Goal: Task Accomplishment & Management: Use online tool/utility

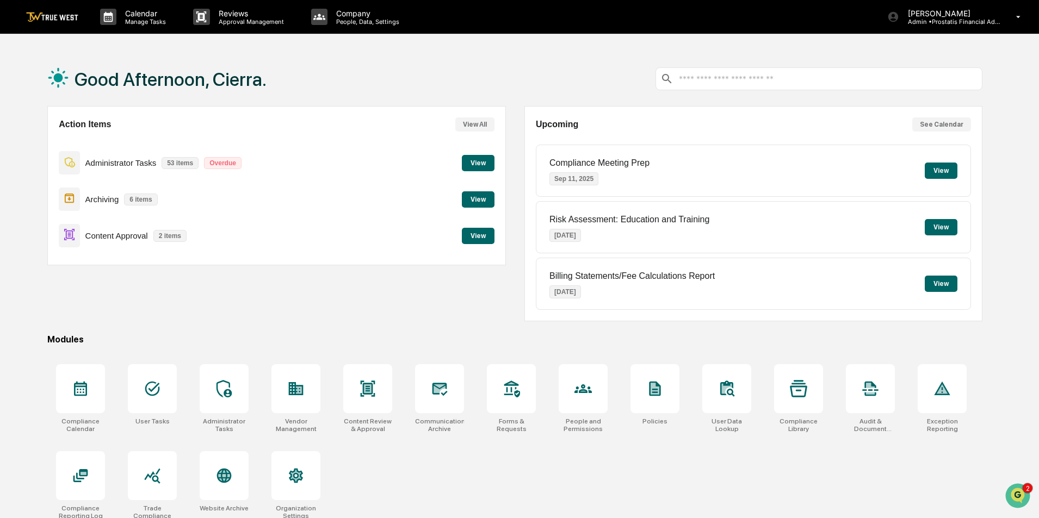
click at [473, 237] on button "View" at bounding box center [478, 236] width 33 height 16
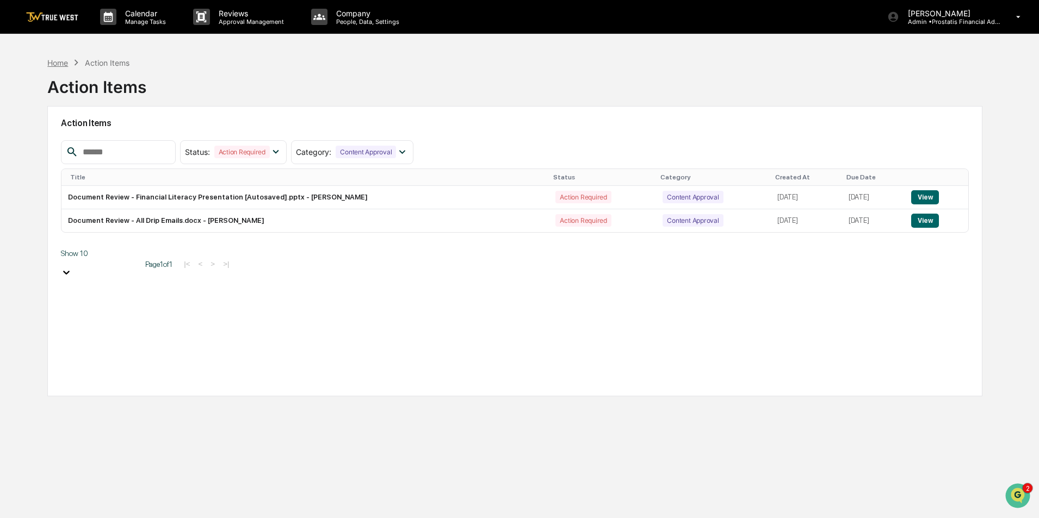
click at [65, 64] on div "Home" at bounding box center [57, 62] width 21 height 9
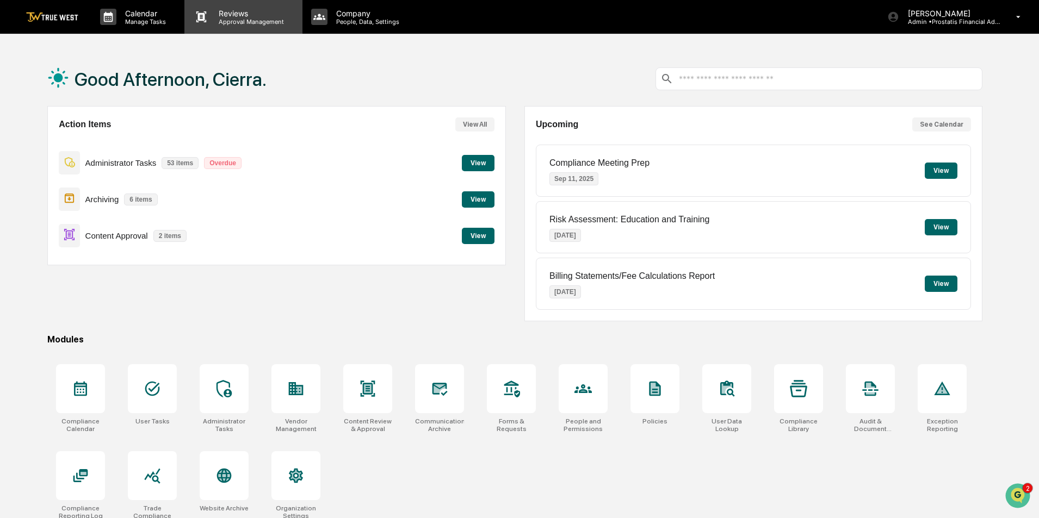
click at [220, 20] on p "Approval Management" at bounding box center [249, 22] width 79 height 8
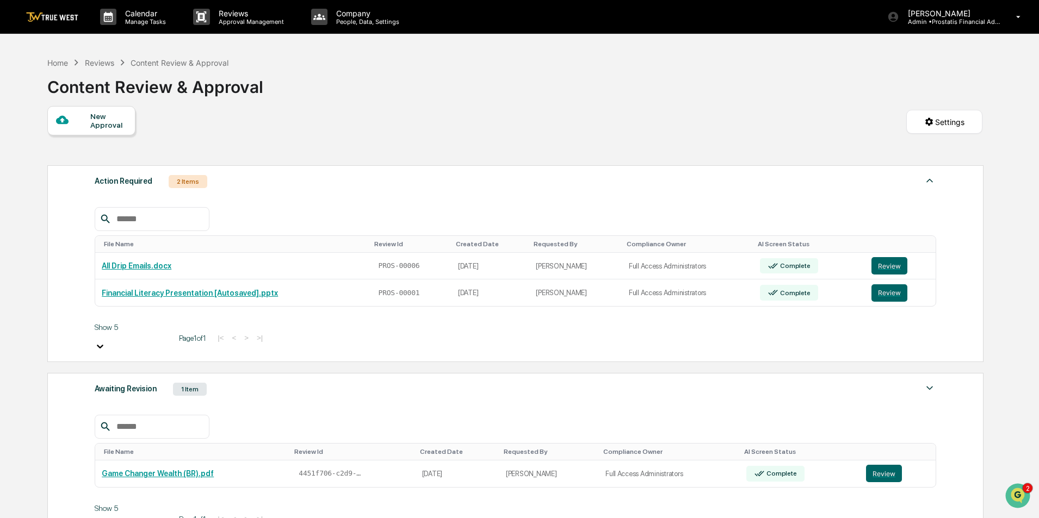
click at [250, 387] on div "Awaiting Revision 1 Item File Name Review Id Created Date Requested By Complian…" at bounding box center [515, 458] width 936 height 170
click at [138, 382] on div "Awaiting Revision" at bounding box center [126, 389] width 62 height 14
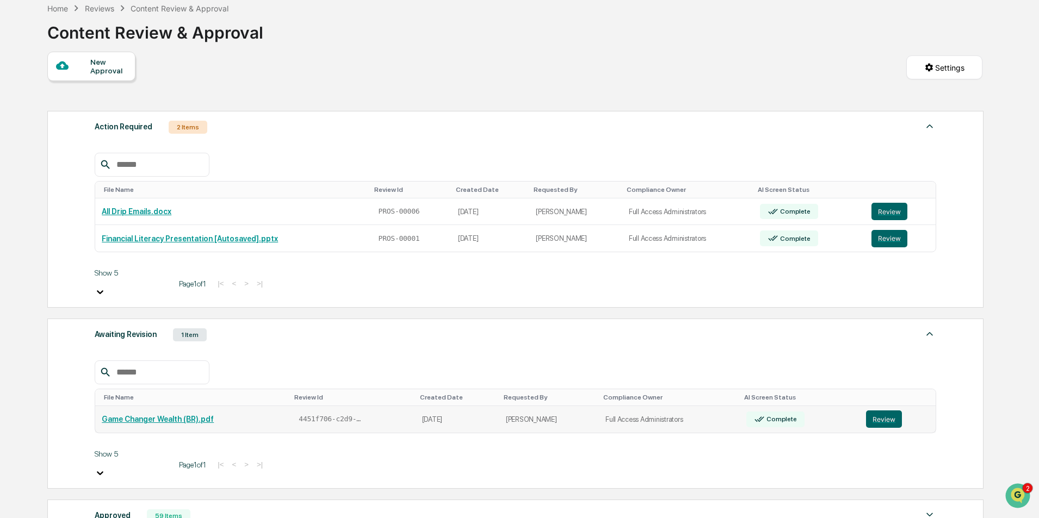
scroll to position [163, 0]
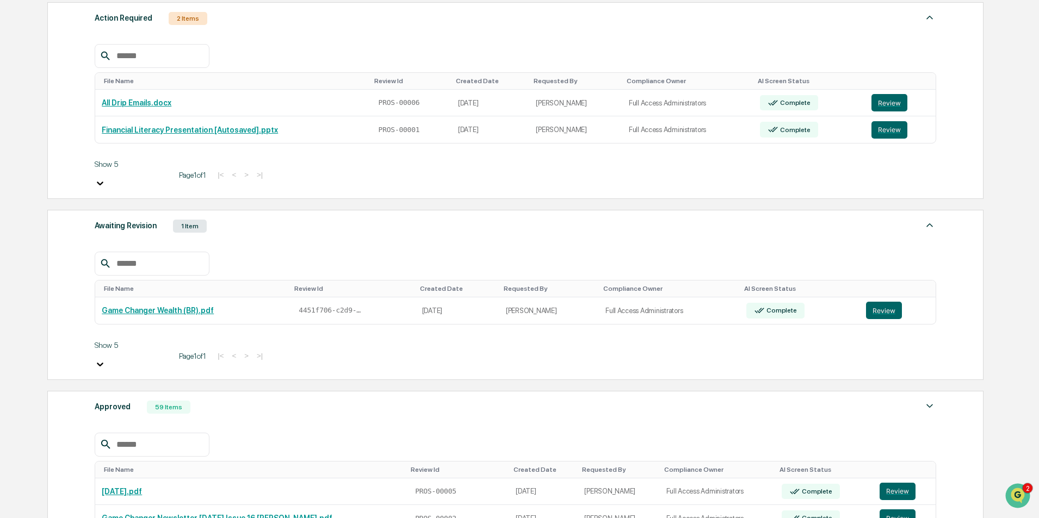
click at [213, 400] on div "Approved 59 Items" at bounding box center [515, 407] width 841 height 15
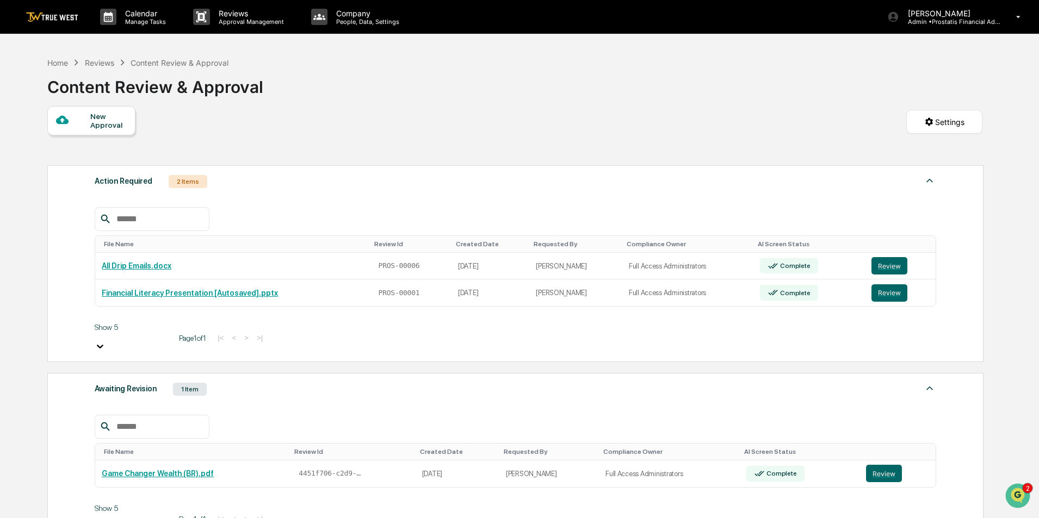
click at [97, 65] on div "Reviews" at bounding box center [99, 62] width 29 height 9
click at [243, 23] on p "Approval Management" at bounding box center [249, 22] width 79 height 8
click at [890, 266] on button "Review" at bounding box center [889, 265] width 36 height 17
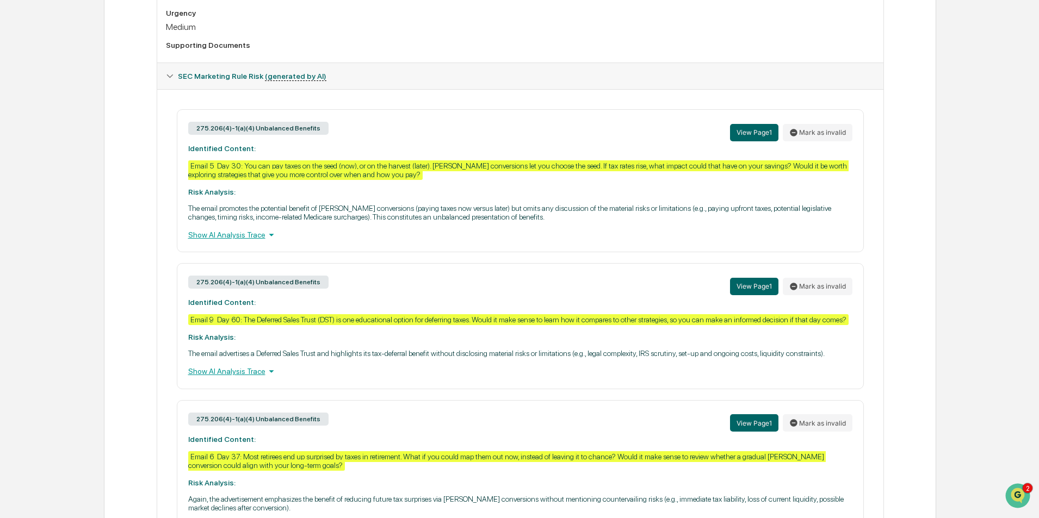
scroll to position [334, 0]
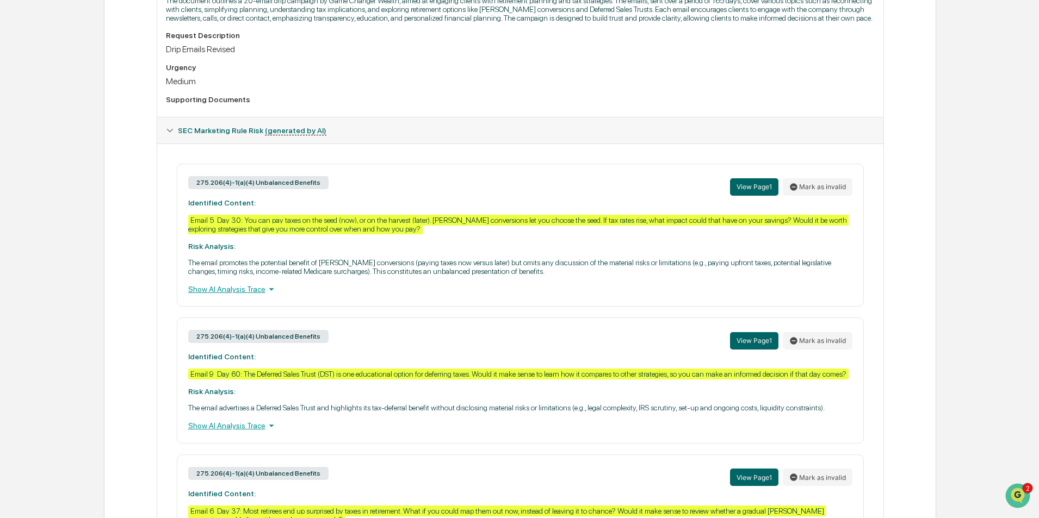
click at [246, 295] on div "Show AI Analysis Trace" at bounding box center [520, 289] width 664 height 12
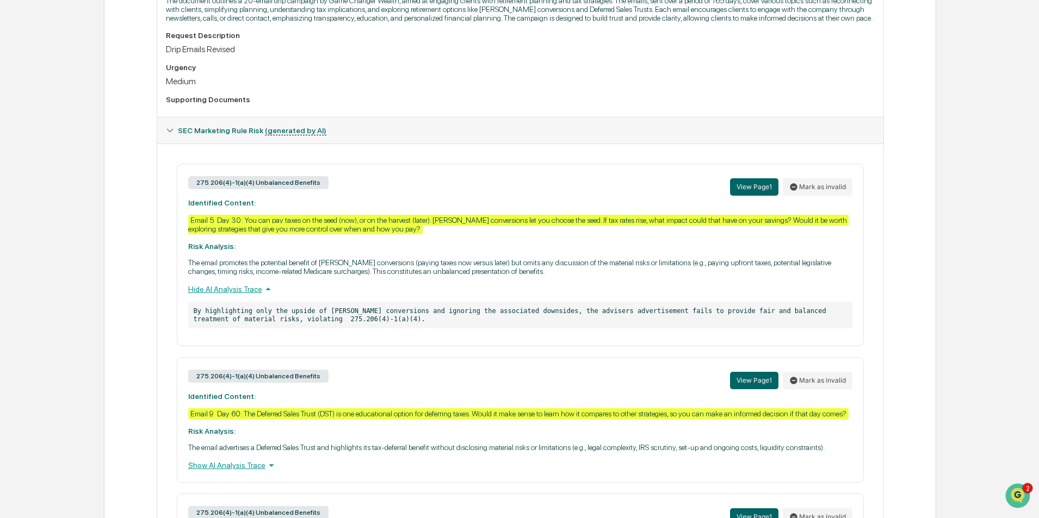
click at [228, 471] on div "Show AI Analysis Trace" at bounding box center [520, 465] width 664 height 12
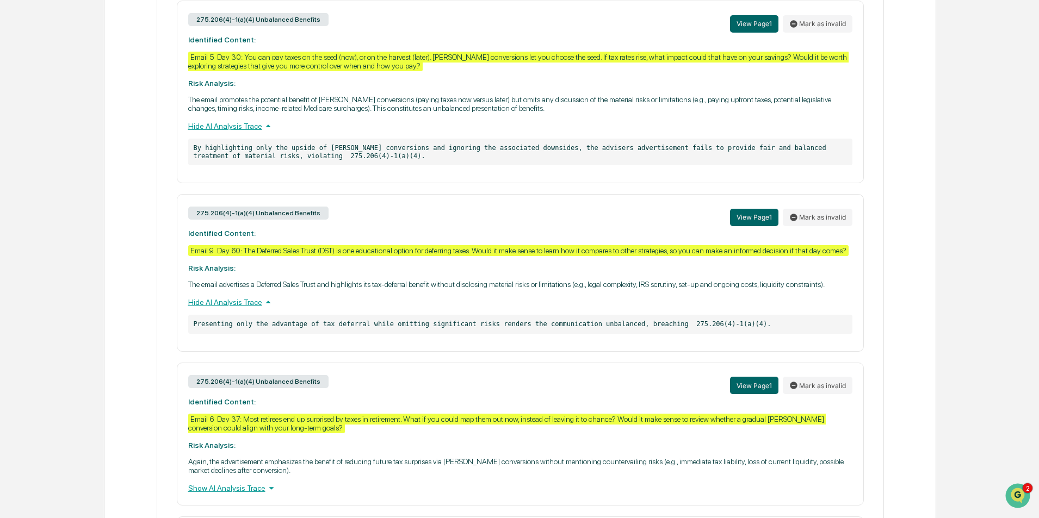
scroll to position [552, 0]
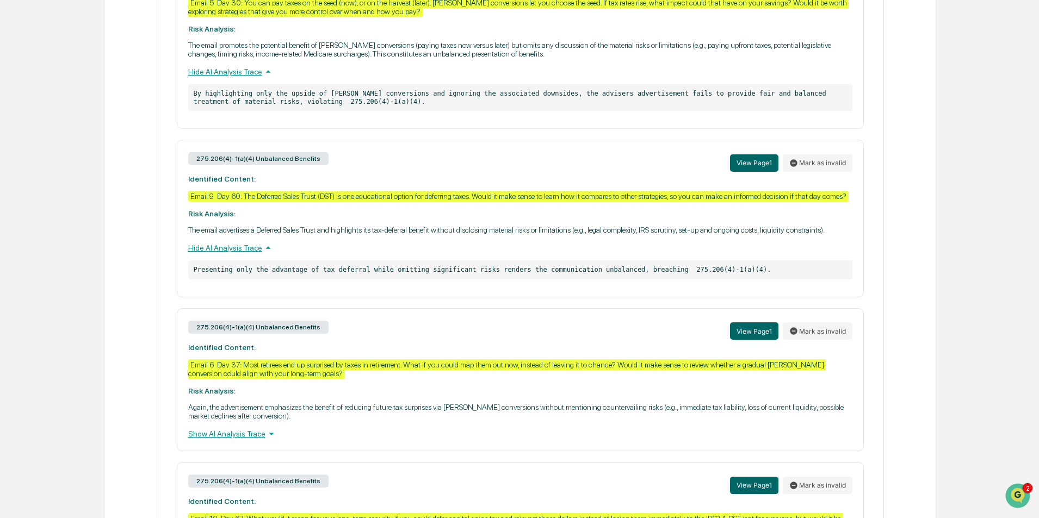
click at [246, 254] on div "Hide AI Analysis Trace" at bounding box center [520, 248] width 664 height 12
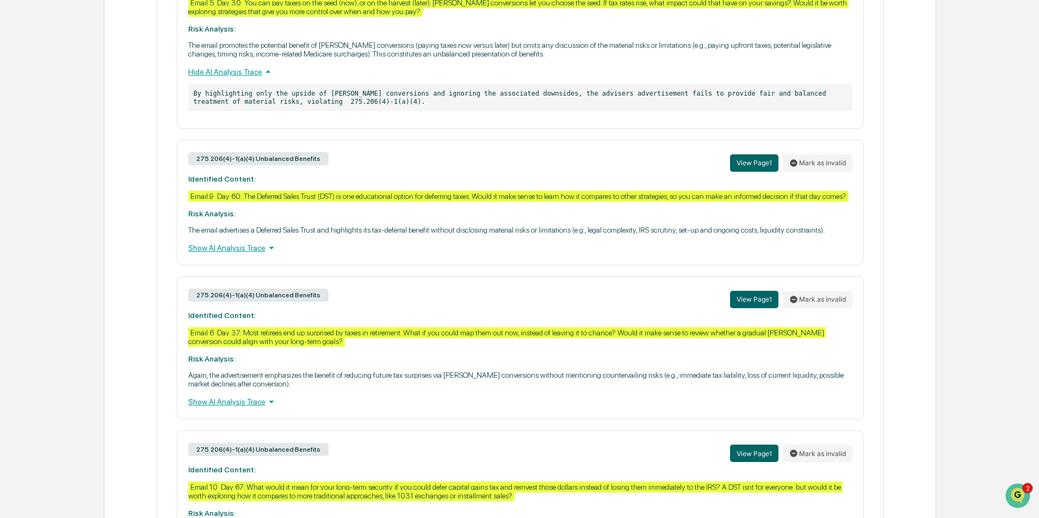
click at [250, 408] on div "Show AI Analysis Trace" at bounding box center [520, 402] width 664 height 12
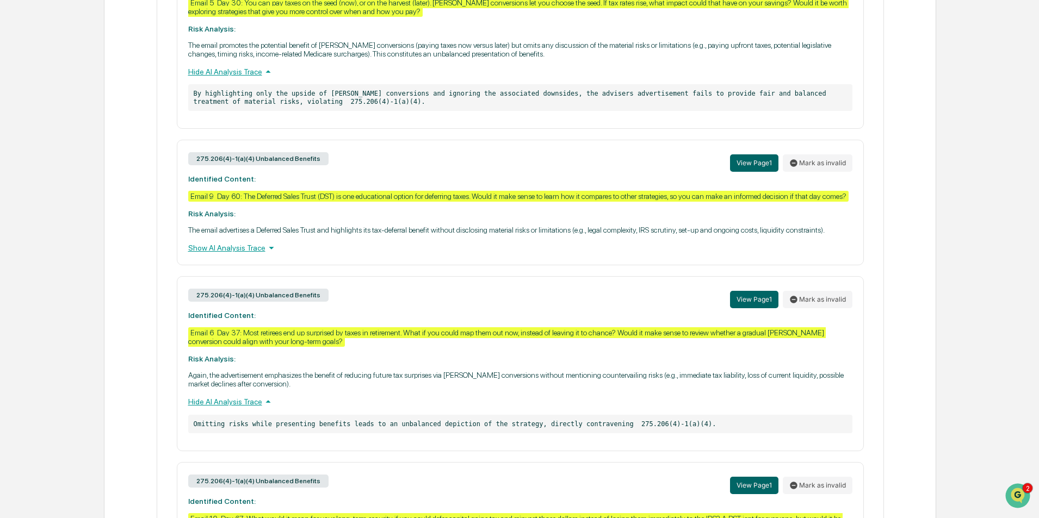
scroll to position [769, 0]
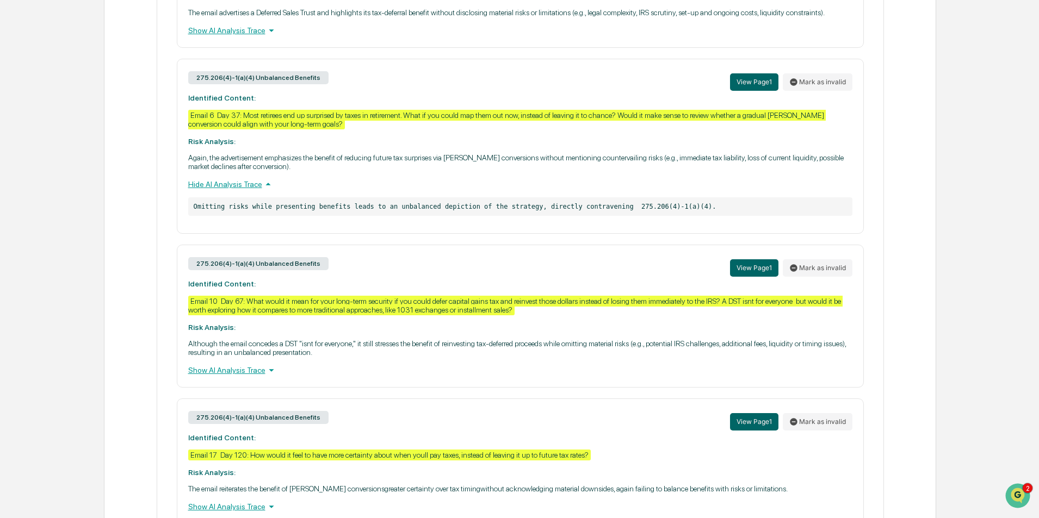
click at [253, 376] on div "Show AI Analysis Trace" at bounding box center [520, 370] width 664 height 12
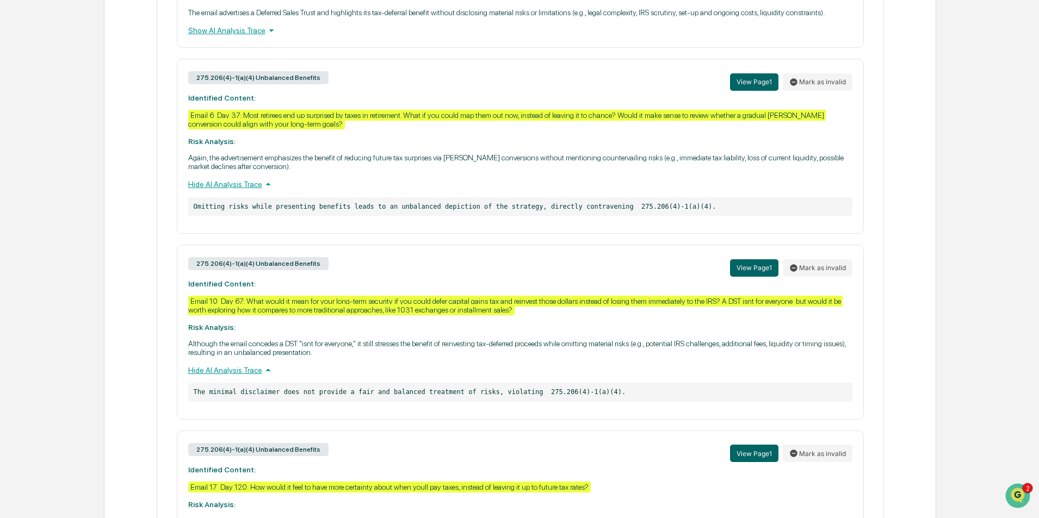
scroll to position [873, 0]
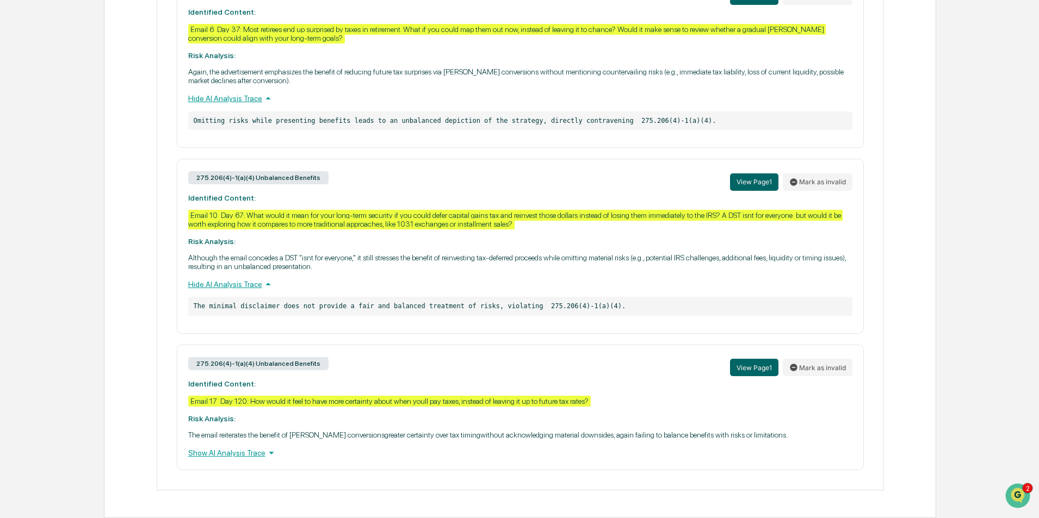
click at [245, 455] on div "Show AI Analysis Trace" at bounding box center [520, 453] width 664 height 12
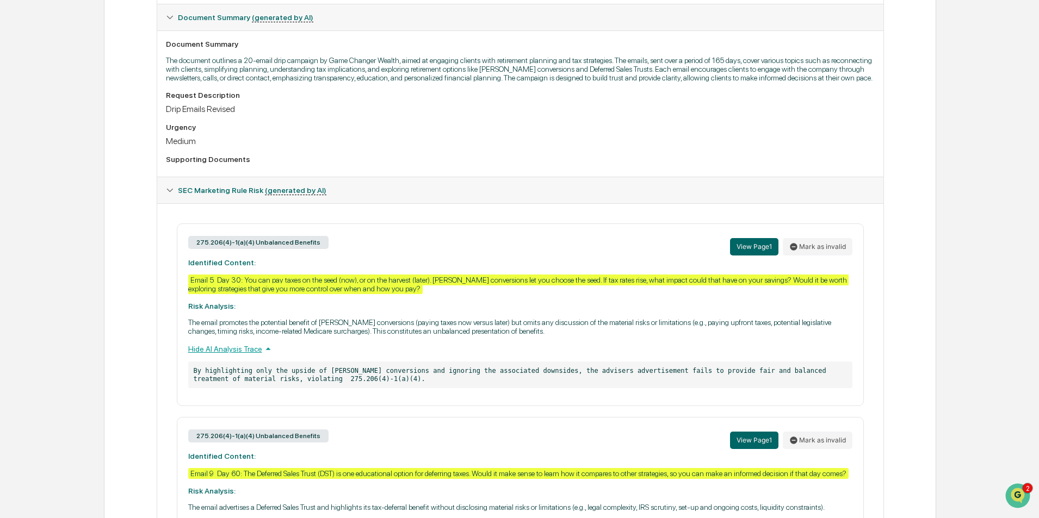
scroll to position [329, 0]
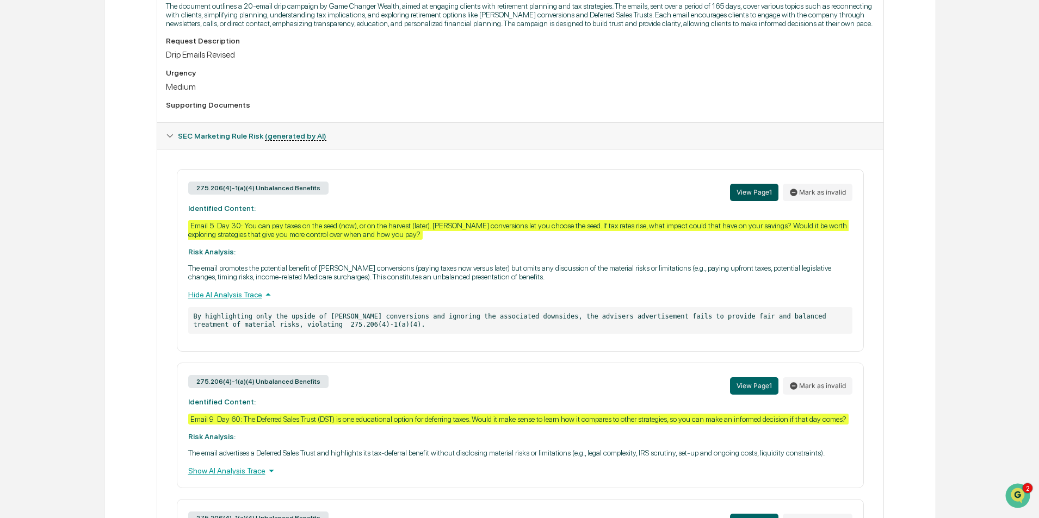
click at [755, 201] on button "View Page 1" at bounding box center [754, 192] width 48 height 17
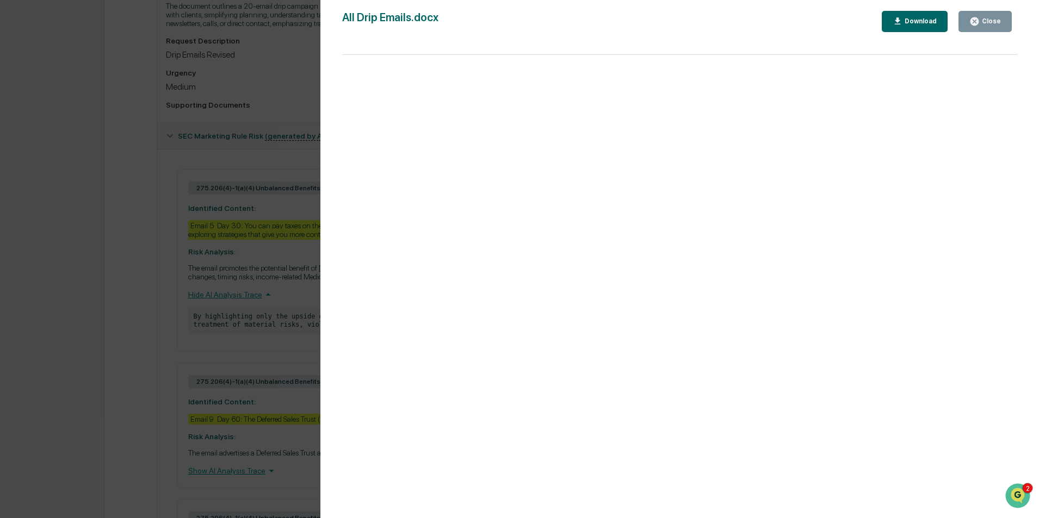
click at [987, 21] on div "Close" at bounding box center [989, 21] width 21 height 8
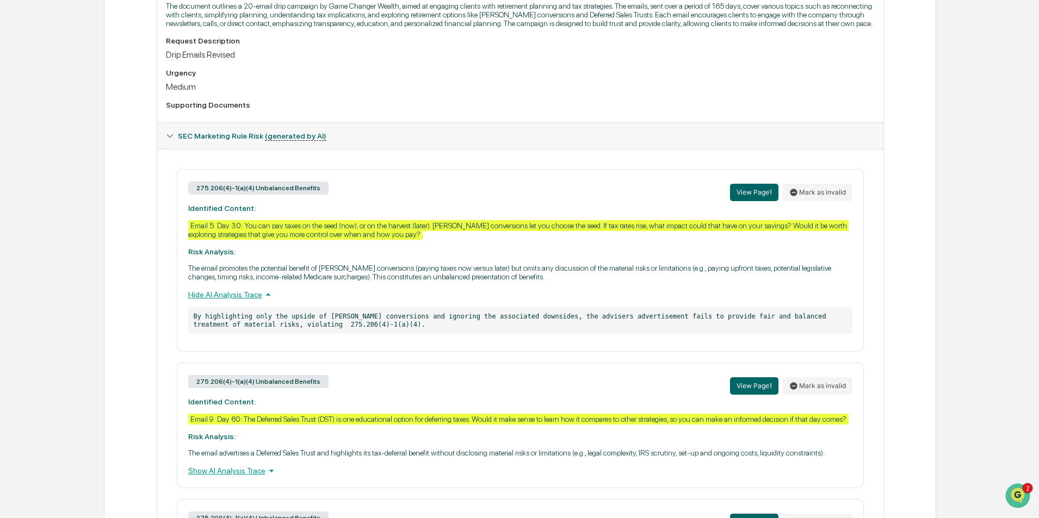
scroll to position [383, 0]
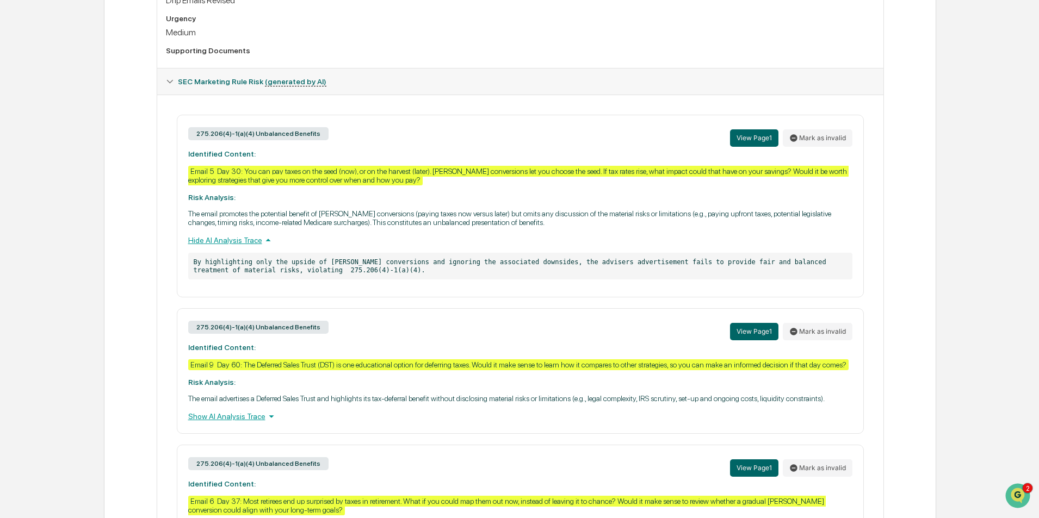
click at [242, 423] on div "Show AI Analysis Trace" at bounding box center [520, 417] width 664 height 12
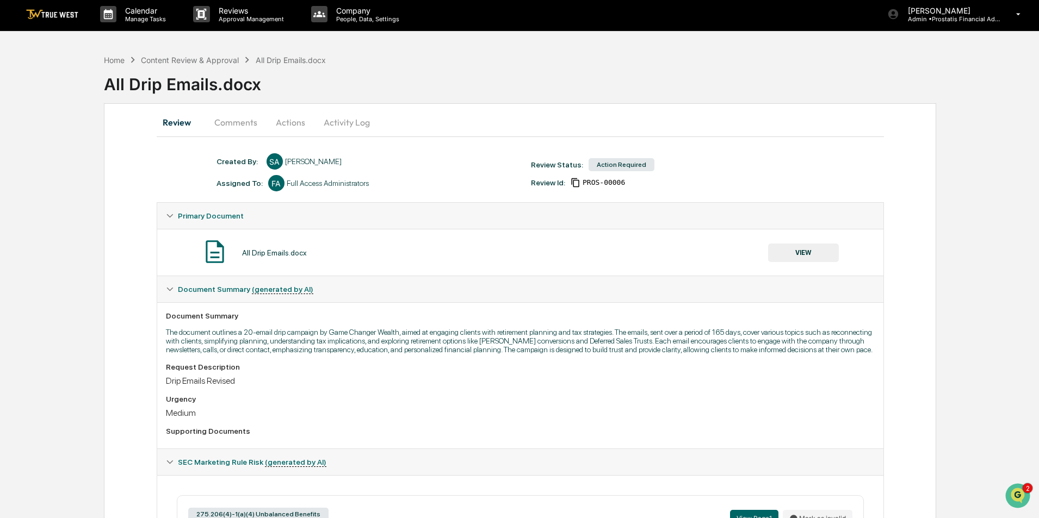
scroll to position [0, 0]
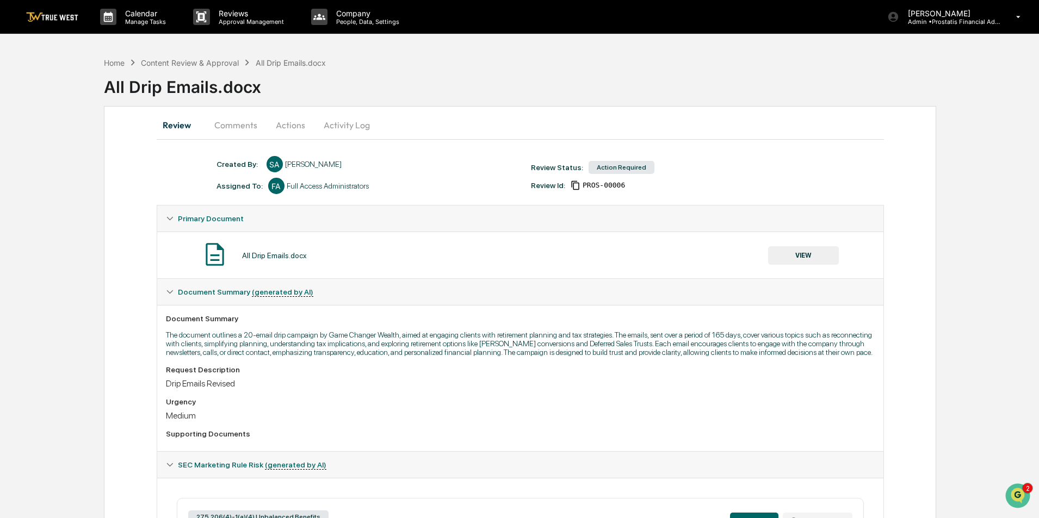
click at [799, 256] on button "VIEW" at bounding box center [803, 255] width 71 height 18
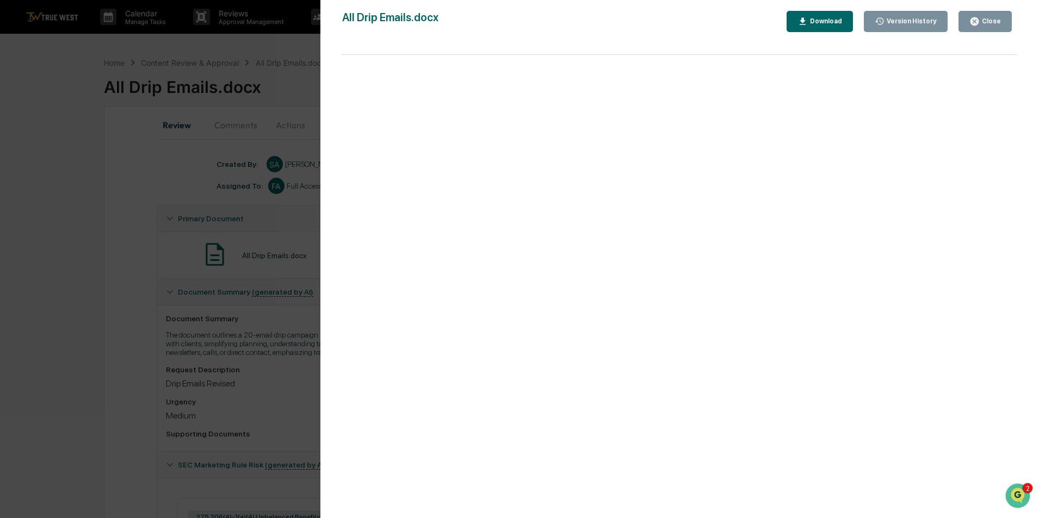
click at [991, 26] on div "Close" at bounding box center [985, 21] width 32 height 10
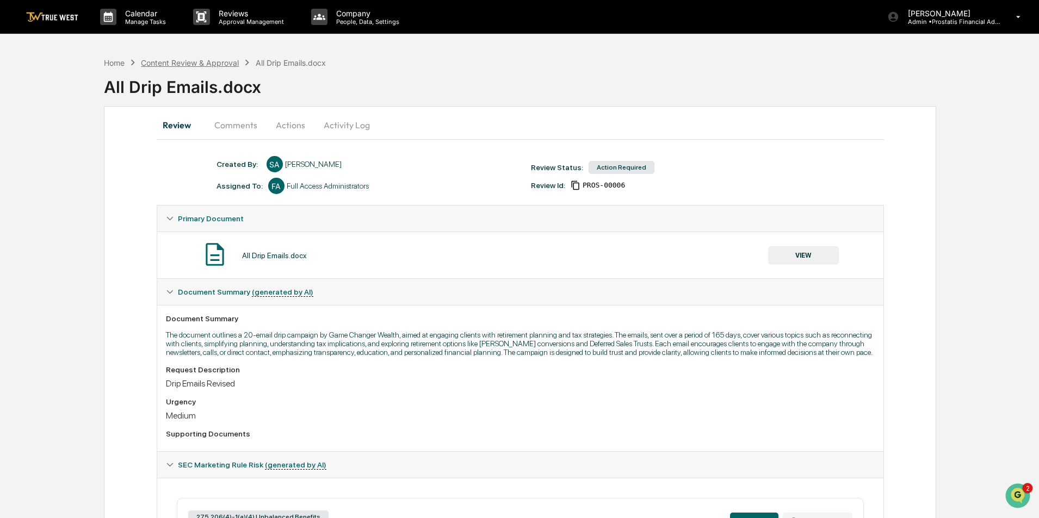
click at [202, 63] on div "Content Review & Approval" at bounding box center [190, 62] width 98 height 9
